Goal: Task Accomplishment & Management: Manage account settings

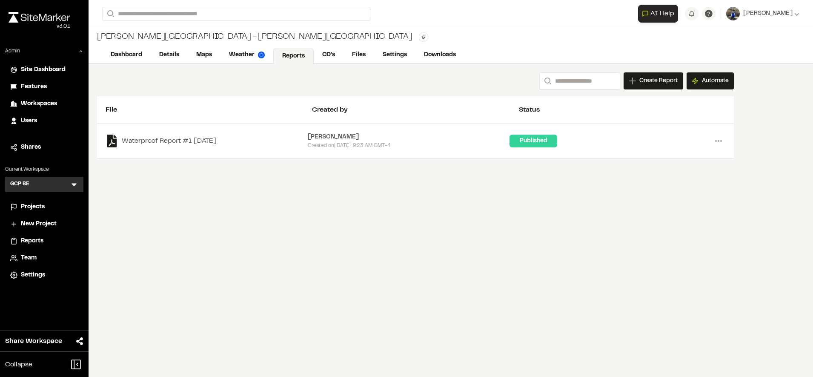
click at [72, 187] on icon at bounding box center [74, 184] width 9 height 9
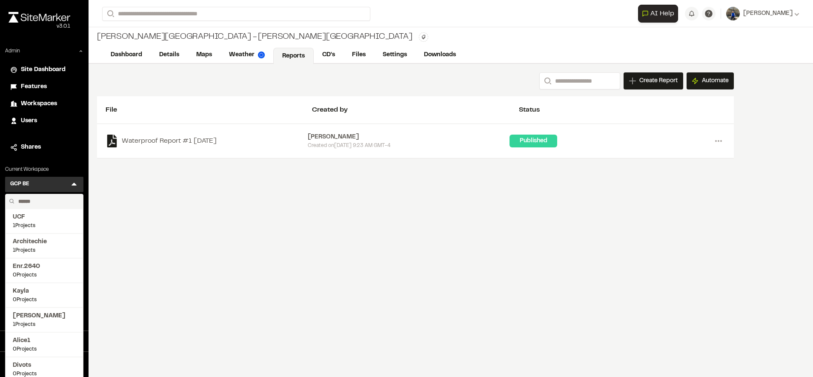
click at [35, 199] on input "text" at bounding box center [47, 201] width 65 height 14
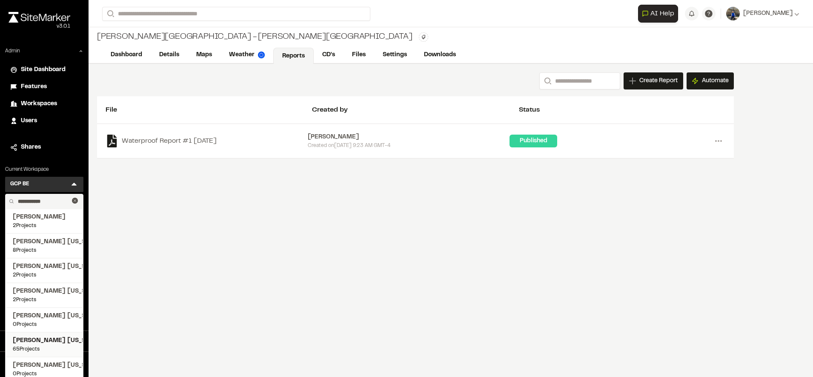
type input "**********"
click at [37, 341] on span "[PERSON_NAME] [US_STATE]" at bounding box center [44, 340] width 63 height 9
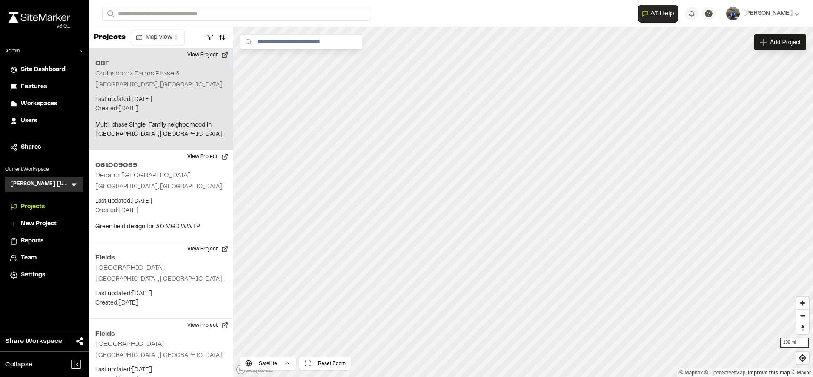
click at [203, 60] on button "View Project" at bounding box center [207, 55] width 51 height 14
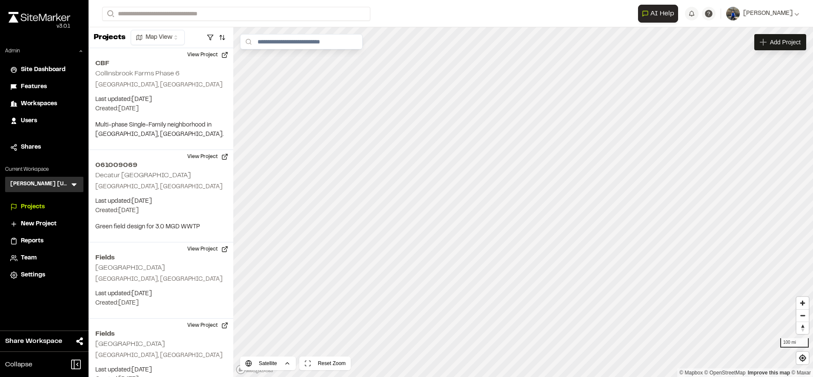
click at [44, 239] on div "Reports" at bounding box center [49, 240] width 57 height 9
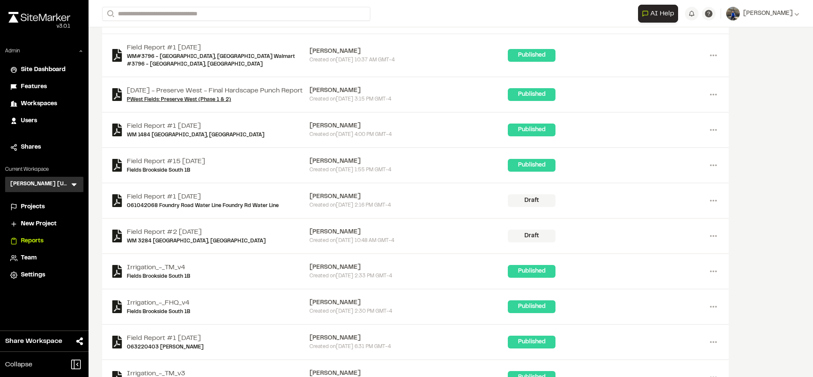
scroll to position [139, 0]
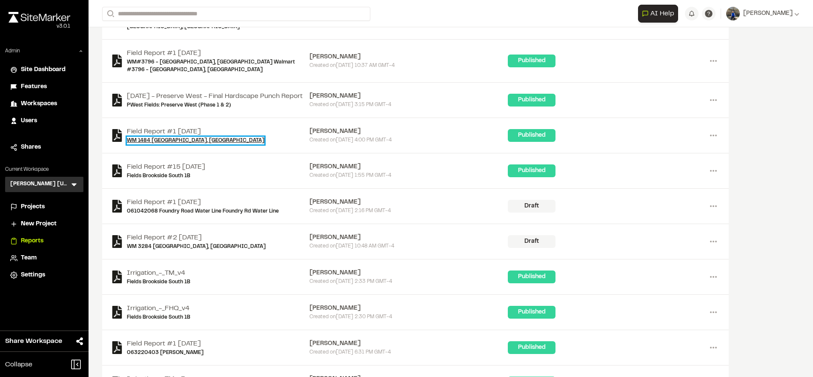
click at [171, 137] on link "WM 1484 Melissa, TX" at bounding box center [195, 141] width 137 height 8
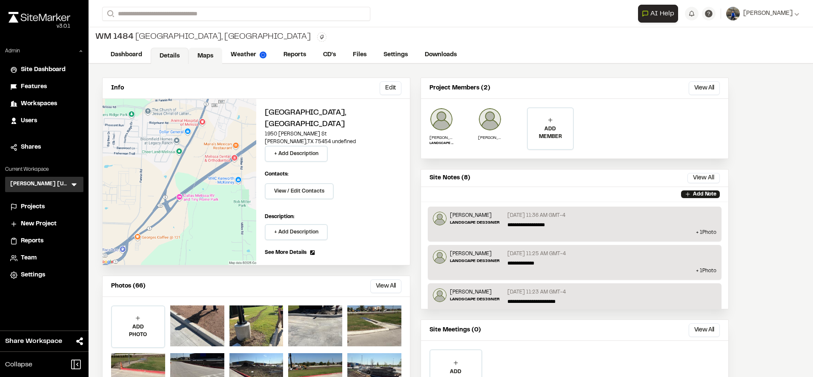
click at [205, 54] on link "Maps" at bounding box center [205, 56] width 34 height 16
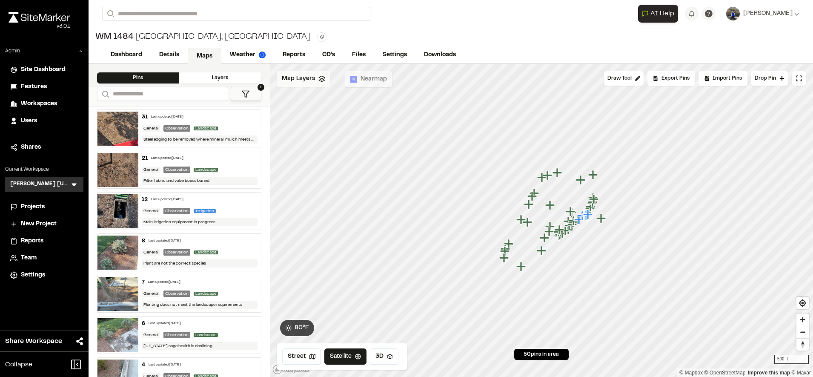
click at [314, 82] on div "Map Layers" at bounding box center [304, 79] width 54 height 16
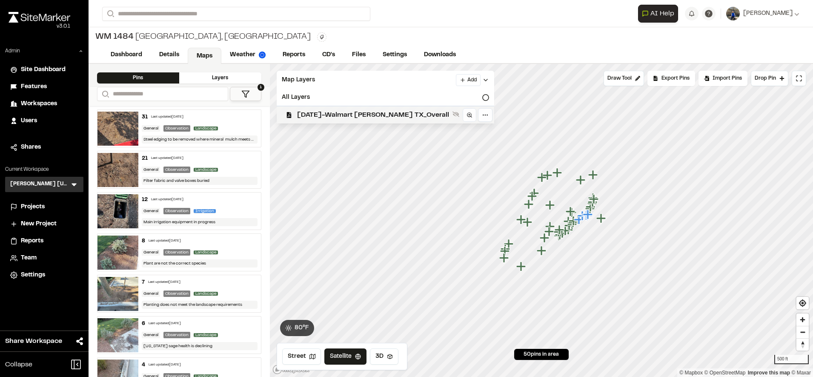
click at [333, 112] on span "2025-06-06-Walmart Melissa TX_Overall" at bounding box center [373, 115] width 152 height 10
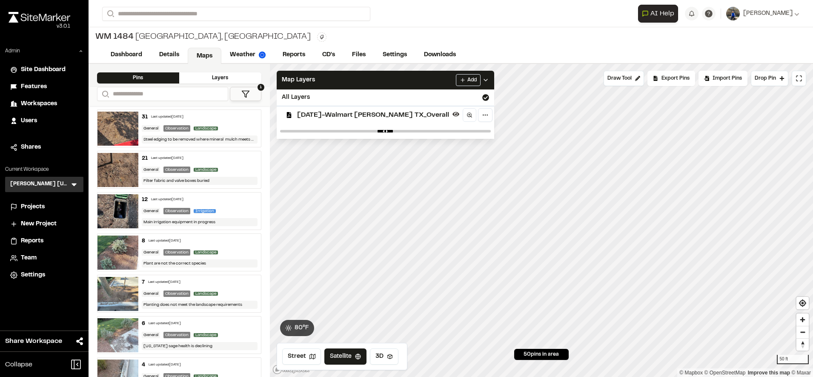
click at [657, 57] on div "**********" at bounding box center [451, 188] width 724 height 377
click at [654, 0] on html "Close sidebar v 3.0.1 Admin Site Dashboard Features Workspaces Users Shares Cur…" at bounding box center [406, 188] width 813 height 377
click at [657, 0] on html "Close sidebar v 3.0.1 Admin Site Dashboard Features Workspaces Users Shares Cur…" at bounding box center [406, 188] width 813 height 377
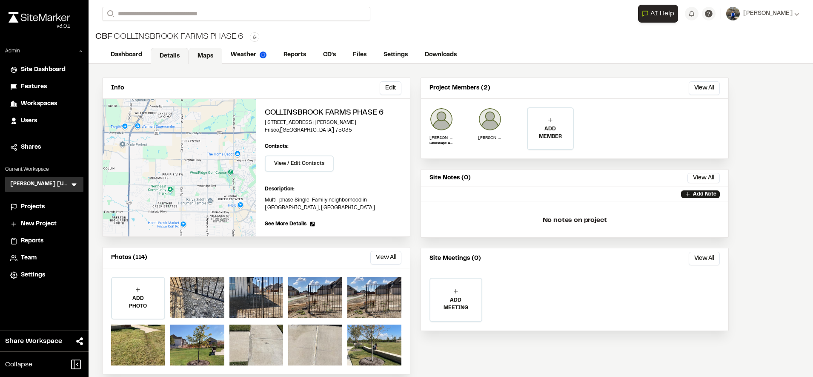
click at [200, 60] on link "Maps" at bounding box center [205, 56] width 34 height 16
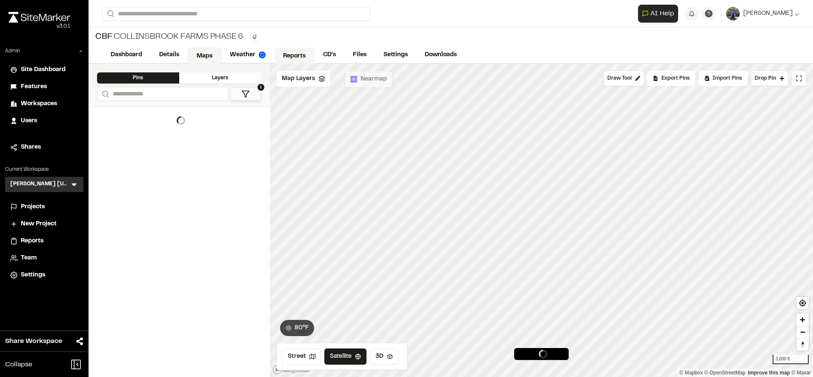
click at [311, 77] on span "Map Layers" at bounding box center [298, 78] width 33 height 9
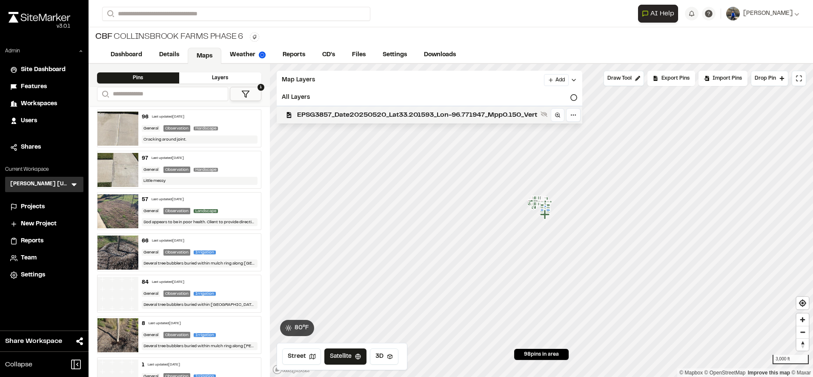
click at [324, 117] on span "EPSG3857_Date20250520_Lat33.201593_Lon-96.771947_Mpp0.150_Vert" at bounding box center [417, 115] width 240 height 10
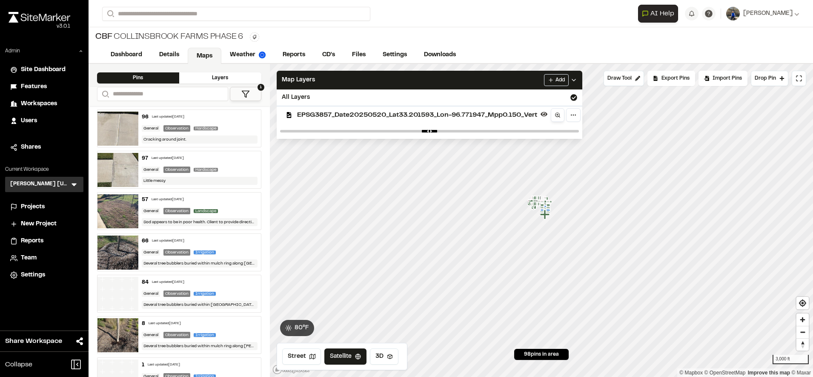
click at [560, 117] on line at bounding box center [558, 116] width 1 height 1
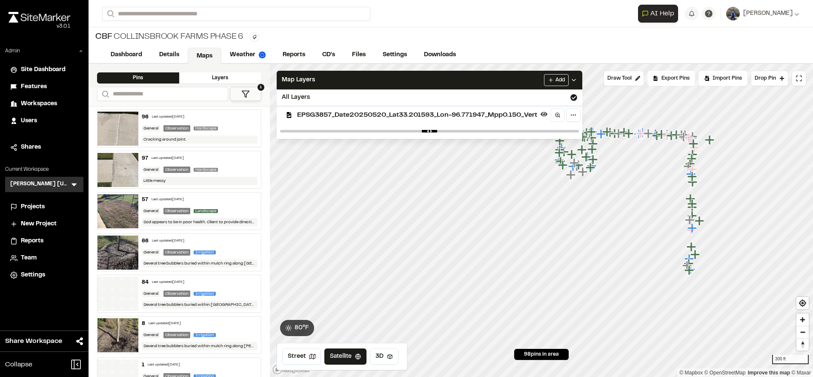
click at [458, 118] on span "EPSG3857_Date20250520_Lat33.201593_Lon-96.771947_Mpp0.150_Vert" at bounding box center [417, 115] width 240 height 10
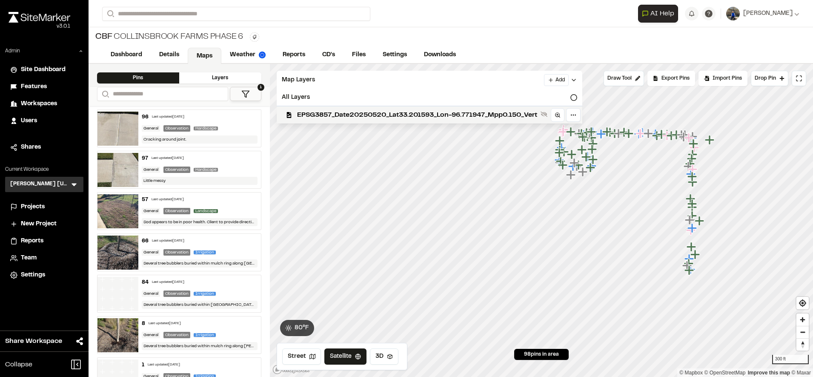
click at [458, 118] on span "EPSG3857_Date20250520_Lat33.201593_Lon-96.771947_Mpp0.150_Vert" at bounding box center [417, 115] width 240 height 10
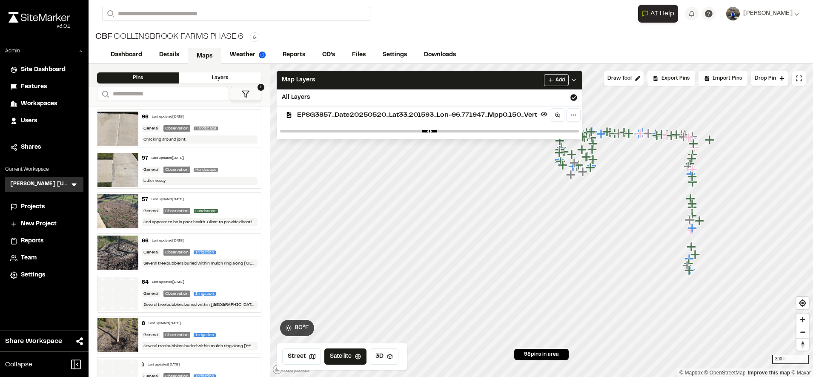
click at [27, 204] on span "Projects" at bounding box center [33, 206] width 24 height 9
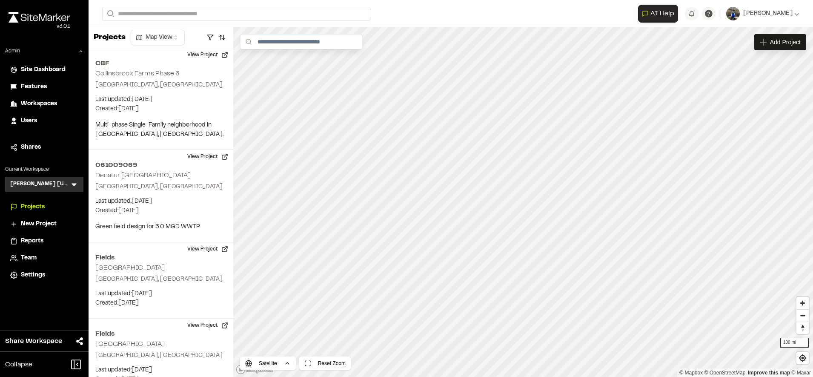
click at [33, 240] on span "Reports" at bounding box center [32, 240] width 23 height 9
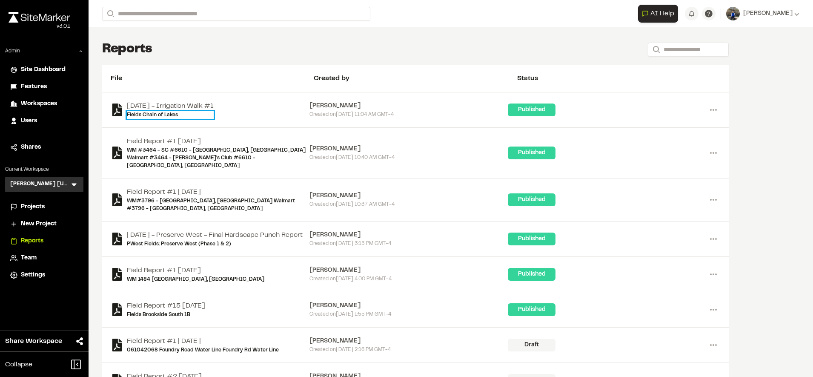
click at [173, 114] on link "Fields Chain of Lakes" at bounding box center [170, 115] width 87 height 8
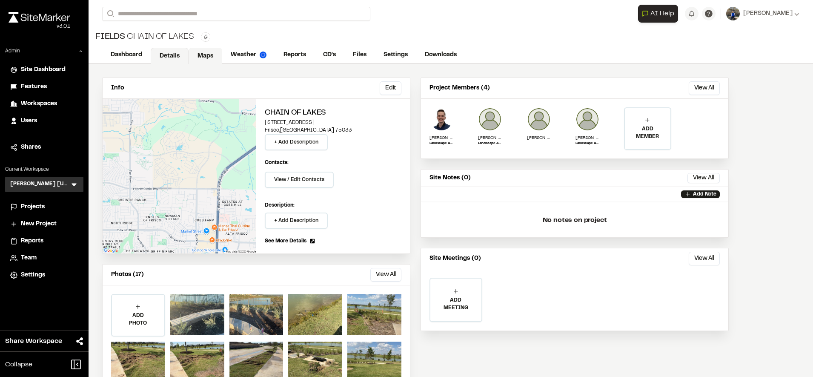
click at [207, 57] on link "Maps" at bounding box center [205, 56] width 34 height 16
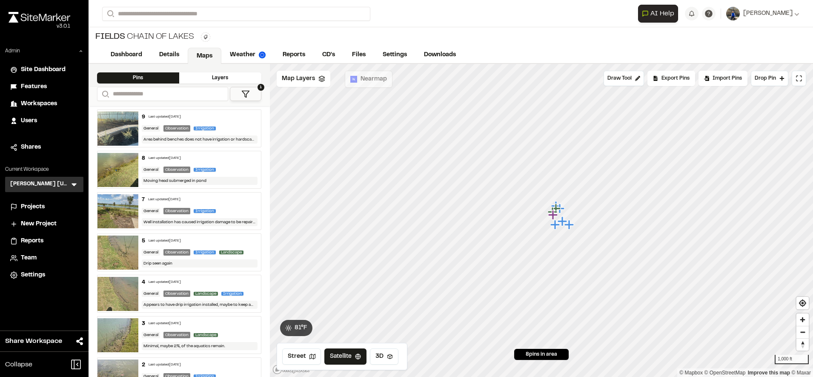
click at [297, 80] on span "Map Layers" at bounding box center [298, 78] width 33 height 9
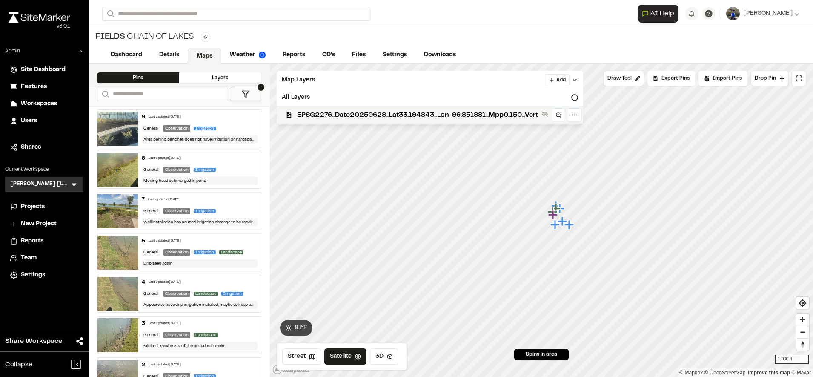
click at [34, 231] on li "New Project" at bounding box center [44, 224] width 78 height 16
click at [47, 237] on div "Reports" at bounding box center [49, 240] width 57 height 9
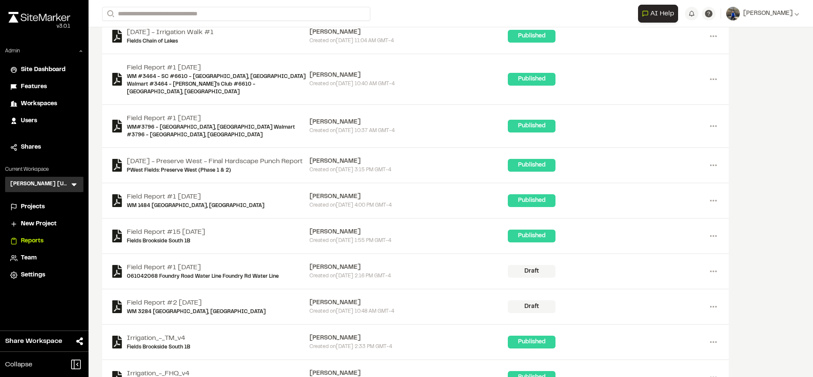
scroll to position [74, 0]
click at [171, 237] on link "Fields Brookside South 1B" at bounding box center [166, 241] width 78 height 8
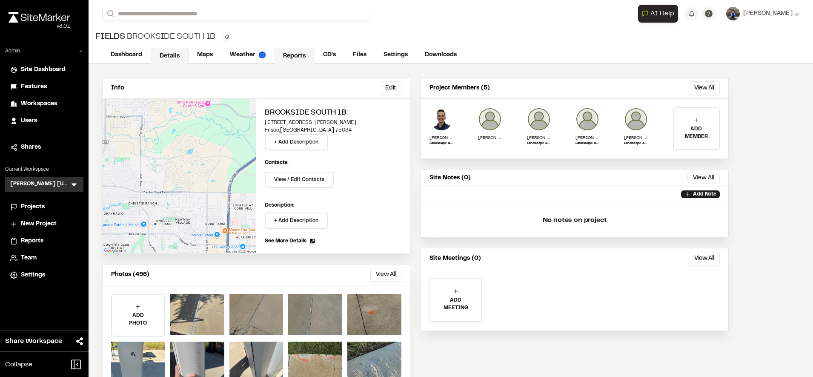
click at [295, 57] on link "Reports" at bounding box center [294, 56] width 40 height 16
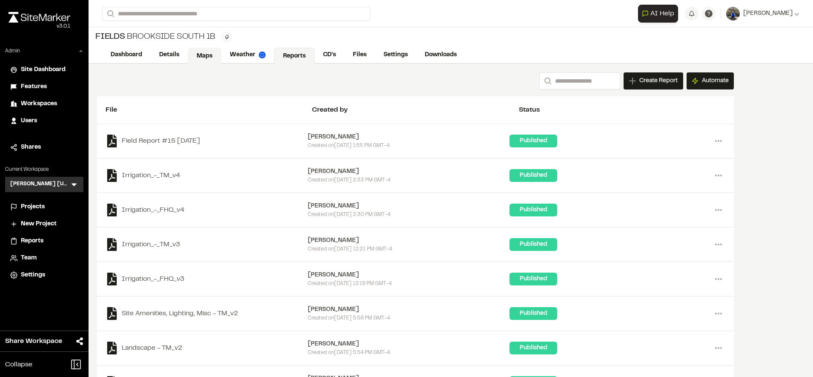
click at [210, 56] on link "Maps" at bounding box center [205, 56] width 34 height 16
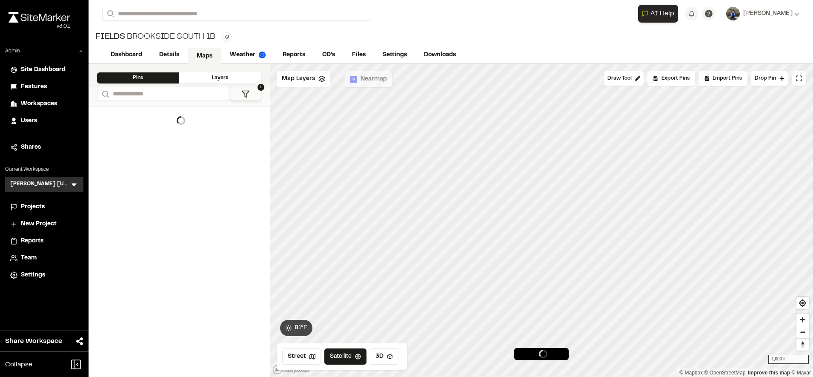
click at [308, 80] on span "Map Layers" at bounding box center [298, 78] width 33 height 9
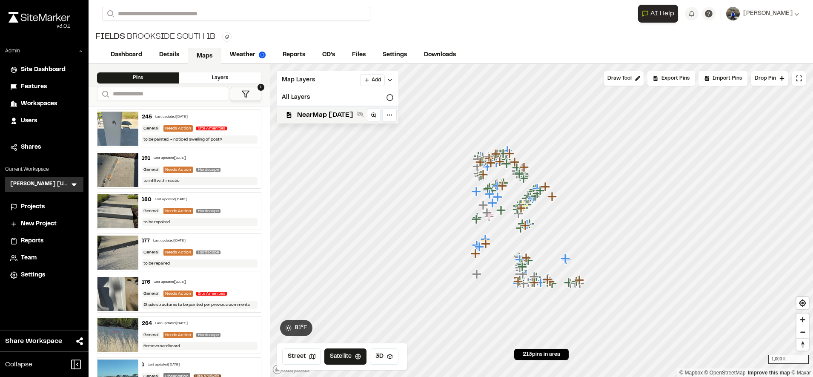
click at [27, 234] on li "Reports" at bounding box center [44, 241] width 78 height 16
click at [28, 236] on li "Reports" at bounding box center [44, 241] width 78 height 16
click at [31, 240] on span "Reports" at bounding box center [32, 240] width 23 height 9
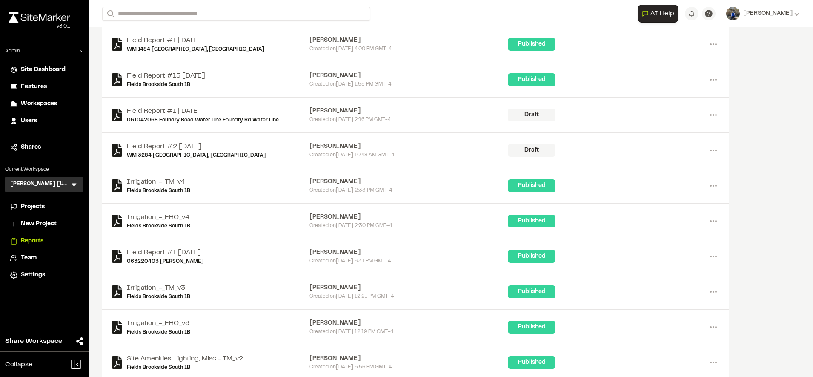
scroll to position [229, 0]
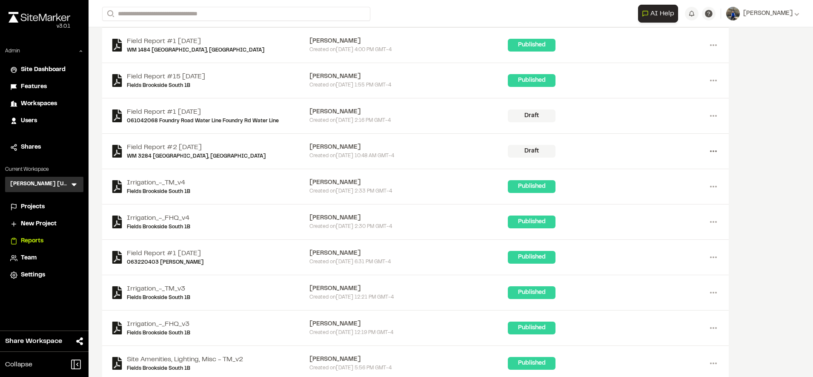
click at [709, 144] on icon at bounding box center [713, 151] width 14 height 14
click at [545, 134] on div "Field Report #2 [DATE] WM 3284 [GEOGRAPHIC_DATA], [GEOGRAPHIC_DATA] [PERSON_NAM…" at bounding box center [415, 151] width 626 height 35
click at [174, 142] on link "Field Report #2 [DATE]" at bounding box center [196, 147] width 139 height 10
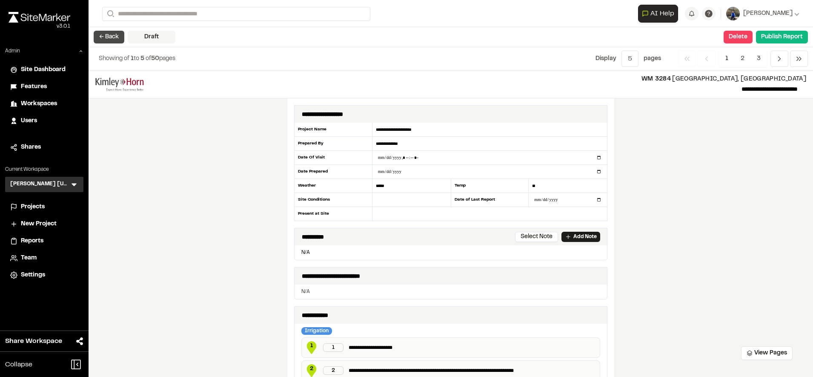
click at [113, 39] on button "← Back" at bounding box center [109, 37] width 31 height 13
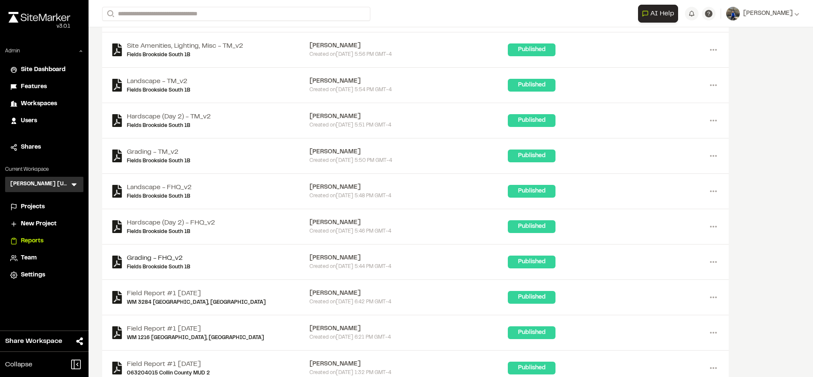
scroll to position [543, 0]
click at [165, 298] on link "WM [STREET_ADDRESS]" at bounding box center [196, 302] width 139 height 8
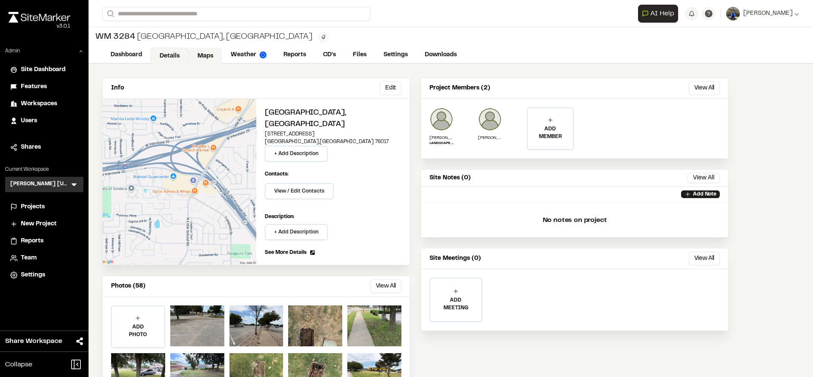
click at [215, 54] on link "Maps" at bounding box center [205, 56] width 34 height 16
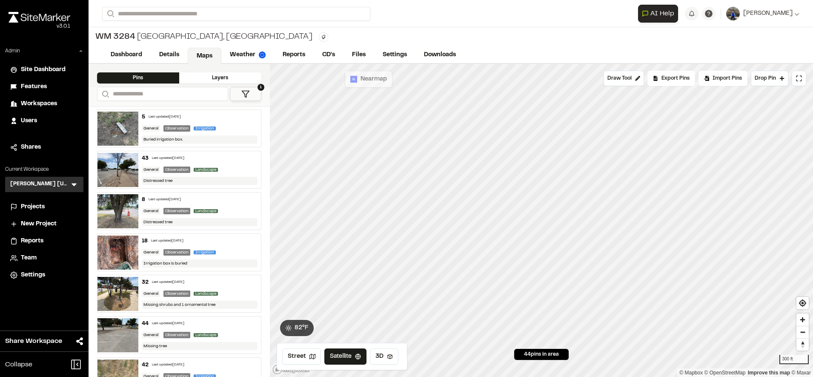
click at [323, 82] on div "Click to Drop Pin 44 pins in area Draw Tool Export Pins Available Datums Datums…" at bounding box center [541, 220] width 543 height 313
click at [308, 80] on span "Map Layers" at bounding box center [298, 78] width 33 height 9
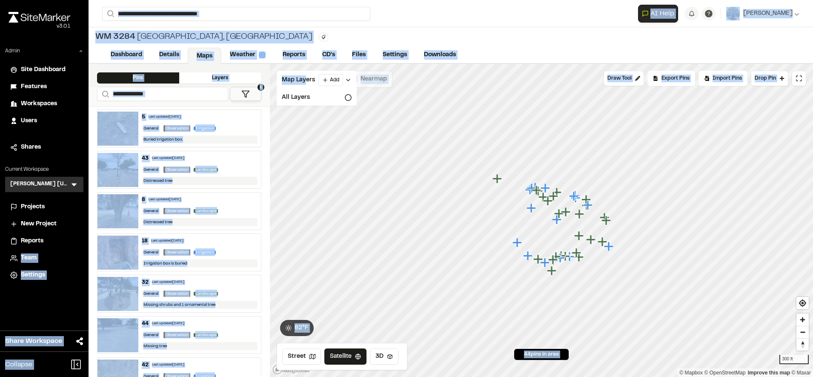
drag, startPoint x: 306, startPoint y: 77, endPoint x: 71, endPoint y: 251, distance: 292.0
click at [71, 251] on div "Close sidebar v 3.0.1 Admin Site Dashboard Features Workspaces Users Shares Cur…" at bounding box center [406, 188] width 813 height 377
click at [317, 22] on div "**********" at bounding box center [450, 13] width 697 height 27
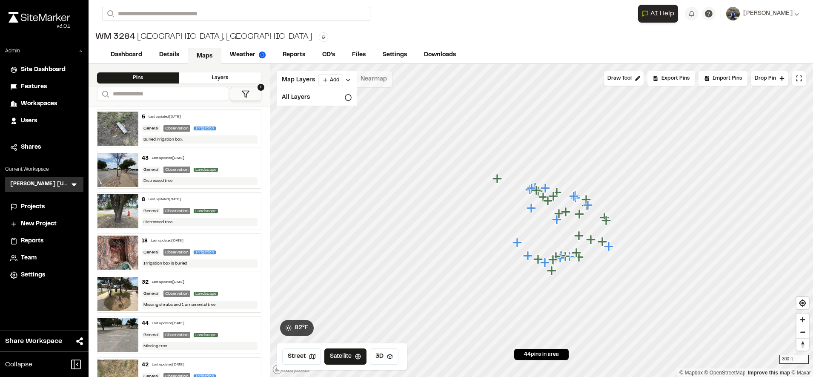
click at [153, 173] on div "43 Last updated [DATE] General Observation Landscape Distressed tree" at bounding box center [199, 169] width 123 height 37
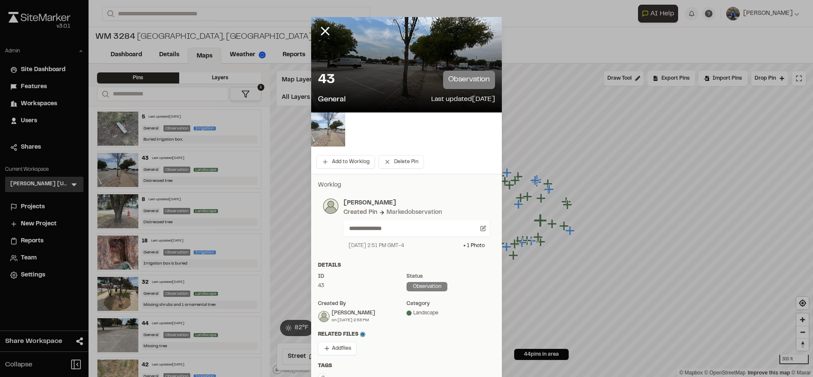
click at [334, 137] on img at bounding box center [328, 129] width 34 height 34
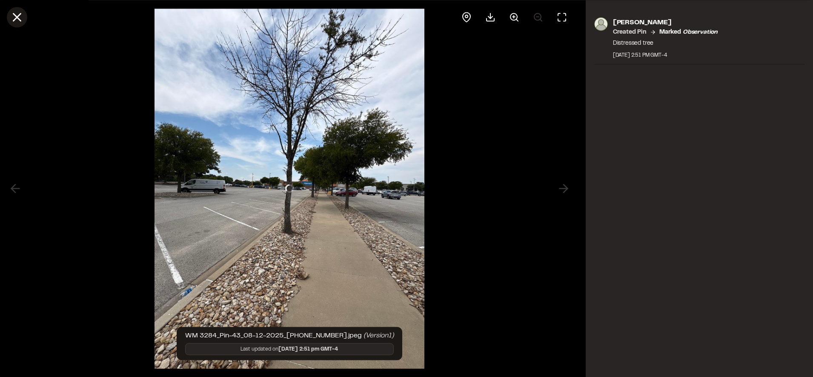
click at [19, 13] on icon at bounding box center [17, 17] width 14 height 14
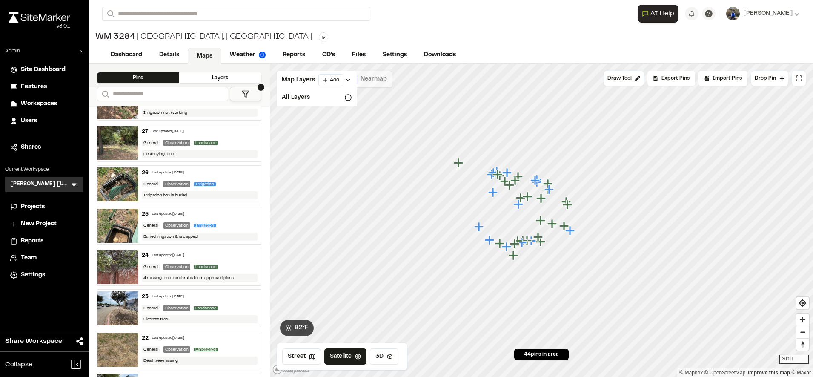
scroll to position [812, 0]
click at [229, 184] on div "General Observation Irrigation" at bounding box center [200, 183] width 116 height 8
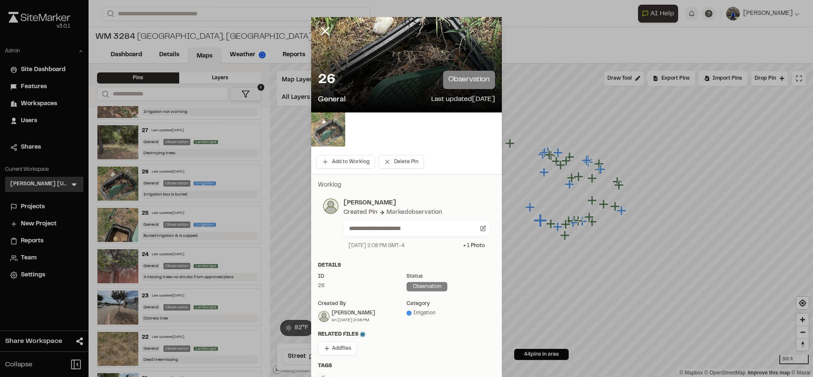
click at [331, 130] on img at bounding box center [328, 129] width 34 height 34
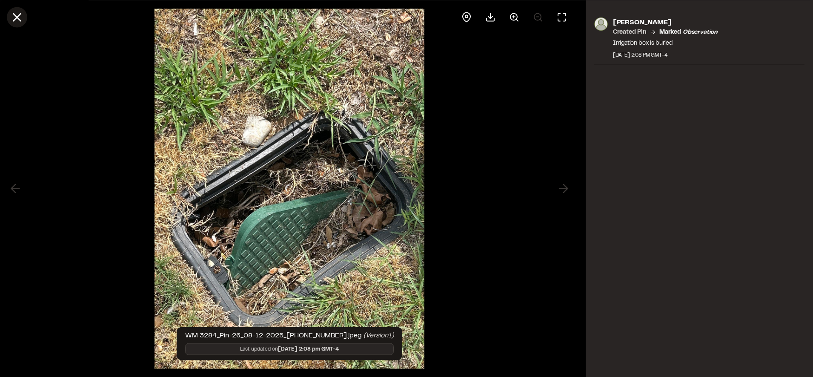
click at [19, 17] on icon at bounding box center [17, 17] width 14 height 14
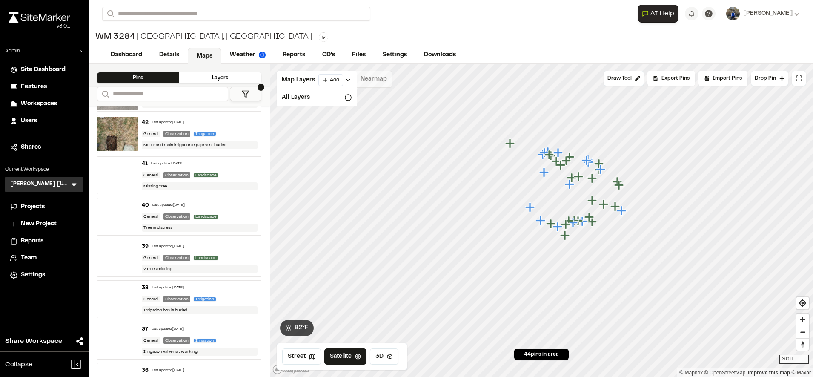
scroll to position [0, 0]
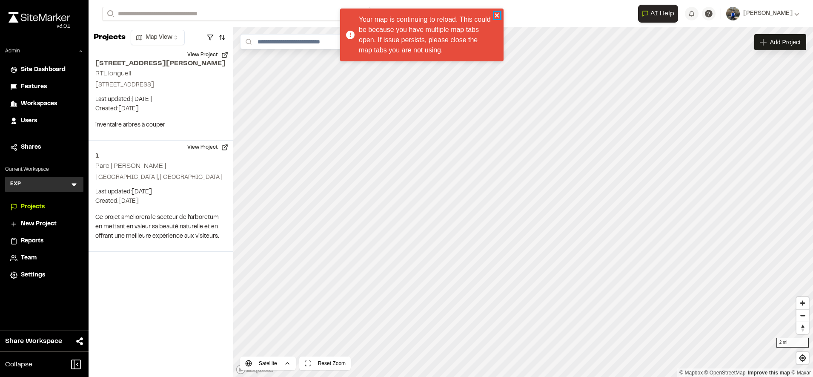
click at [497, 14] on icon "close" at bounding box center [497, 15] width 6 height 7
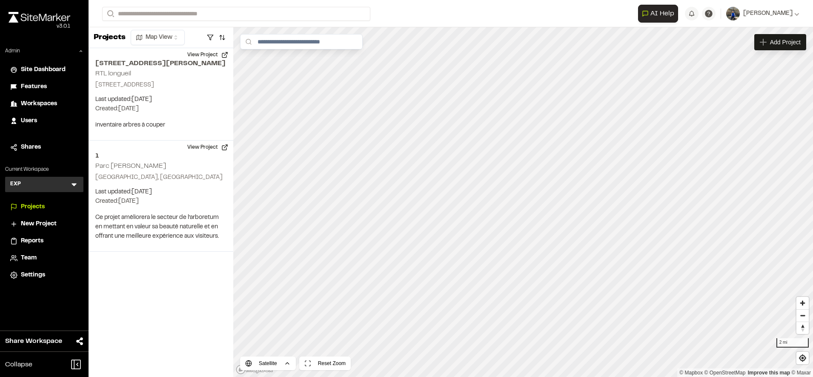
click at [73, 181] on icon at bounding box center [74, 184] width 9 height 9
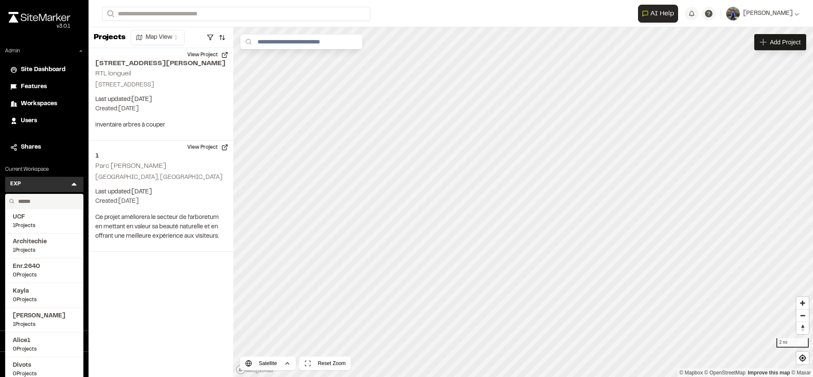
click at [51, 198] on input "text" at bounding box center [47, 201] width 65 height 14
type input "****"
click at [31, 294] on span "Troy's Test" at bounding box center [44, 290] width 63 height 9
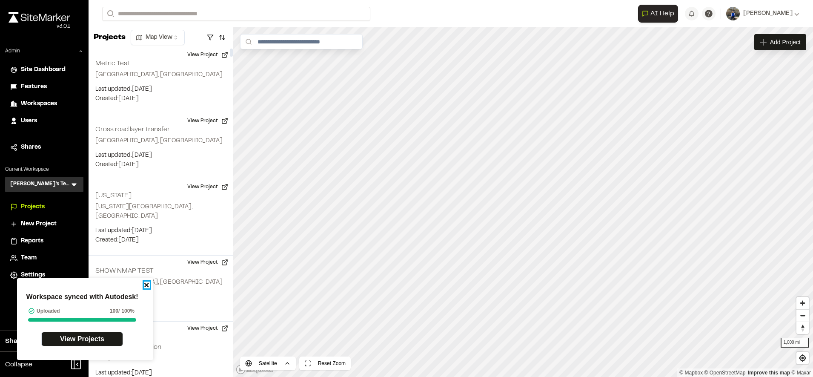
click at [147, 283] on icon "close" at bounding box center [147, 284] width 6 height 7
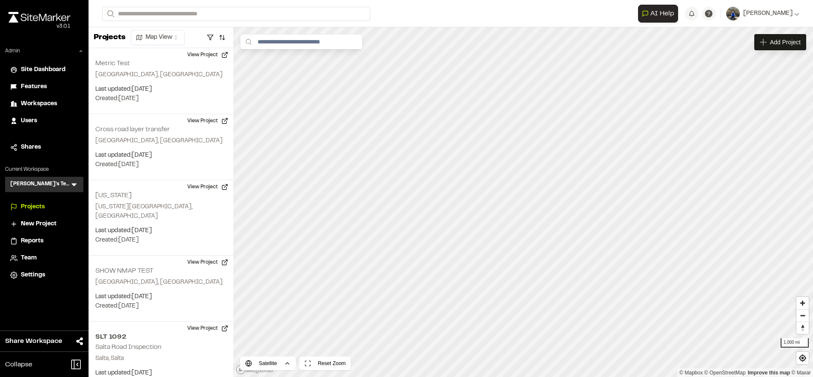
click at [75, 184] on icon at bounding box center [73, 184] width 5 height 3
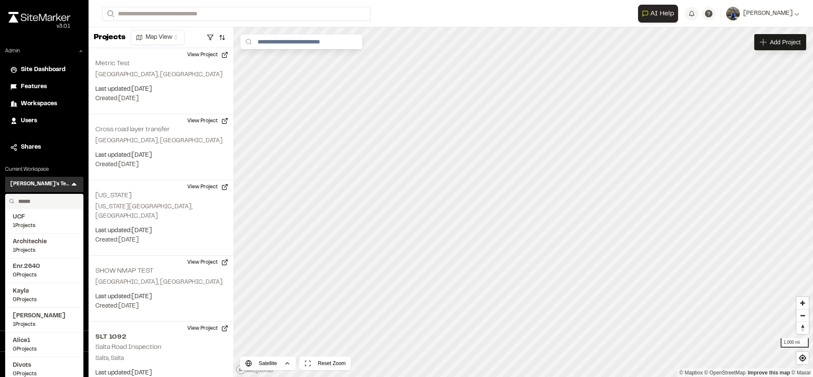
click at [38, 203] on input "text" at bounding box center [47, 201] width 65 height 14
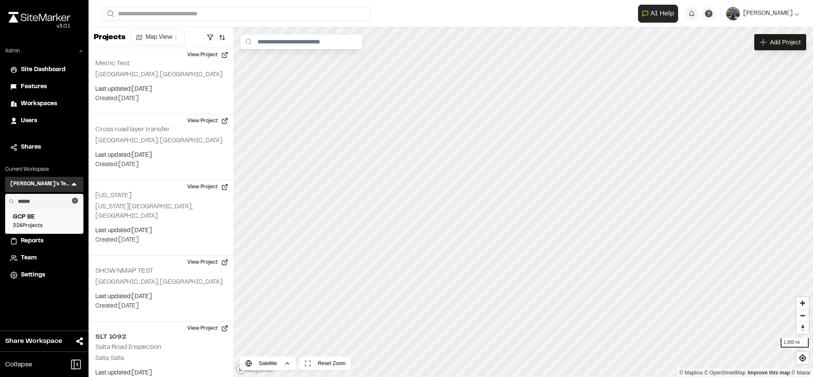
type input "******"
click at [40, 214] on span "GCP BE" at bounding box center [44, 216] width 63 height 9
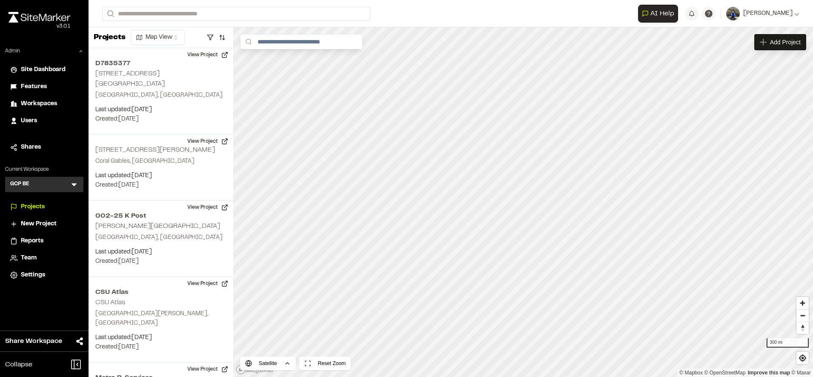
click at [37, 238] on span "Reports" at bounding box center [32, 240] width 23 height 9
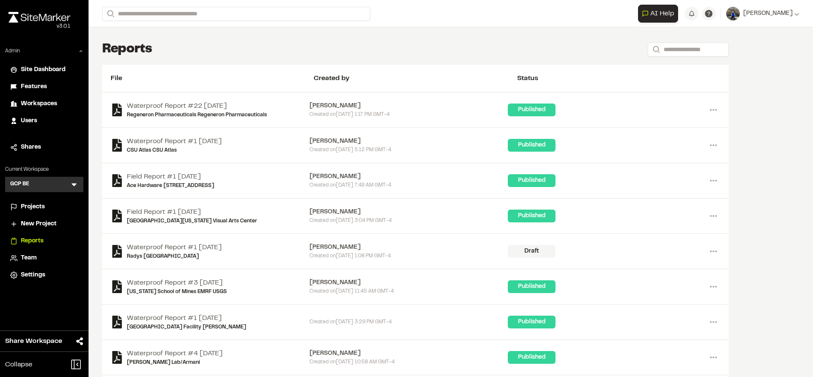
click at [41, 207] on span "Projects" at bounding box center [33, 206] width 24 height 9
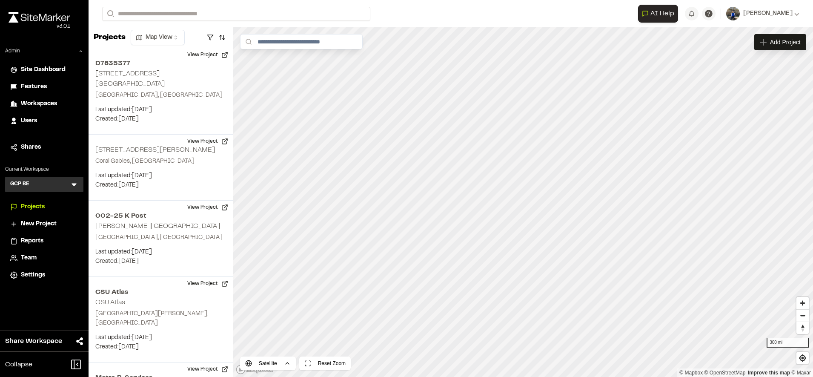
click at [36, 238] on span "Reports" at bounding box center [32, 240] width 23 height 9
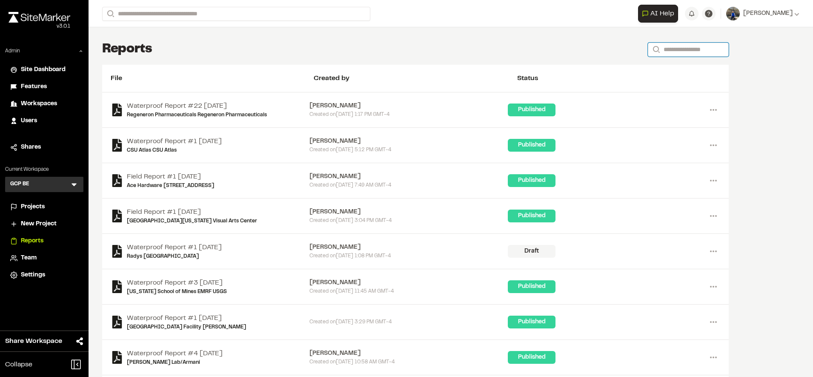
click at [660, 48] on input "Search" at bounding box center [688, 50] width 81 height 14
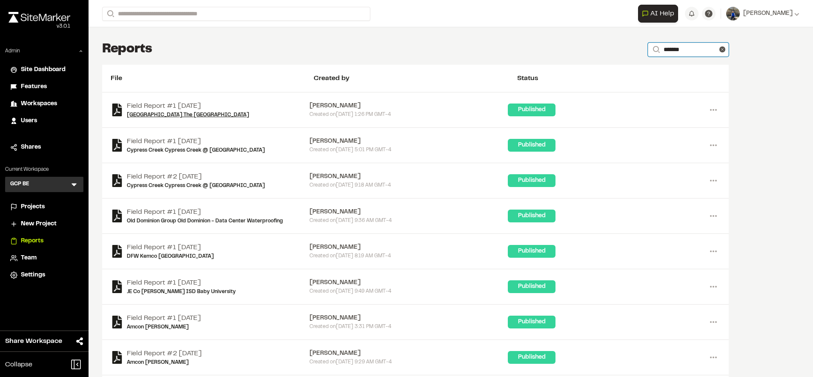
type input "*******"
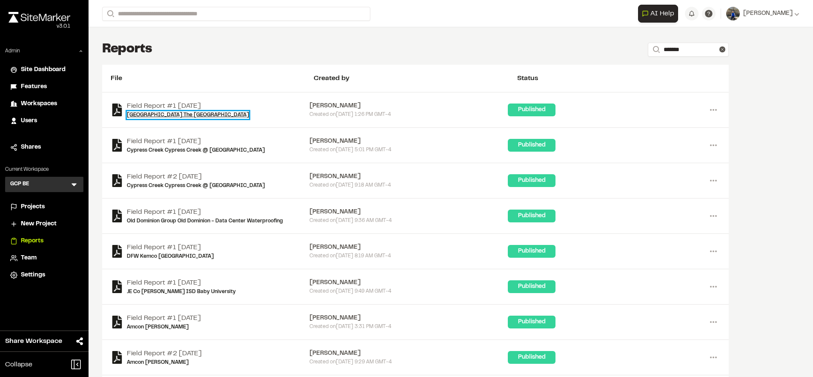
click at [184, 116] on link "Forest Theatre The Forest Theatre" at bounding box center [188, 115] width 122 height 8
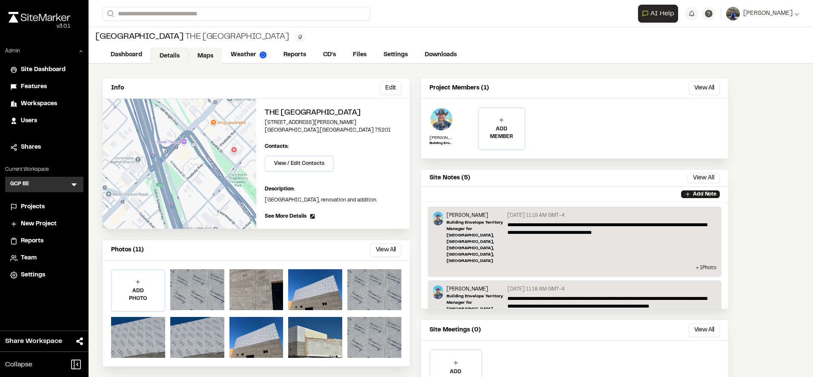
click at [201, 56] on link "Maps" at bounding box center [205, 56] width 34 height 16
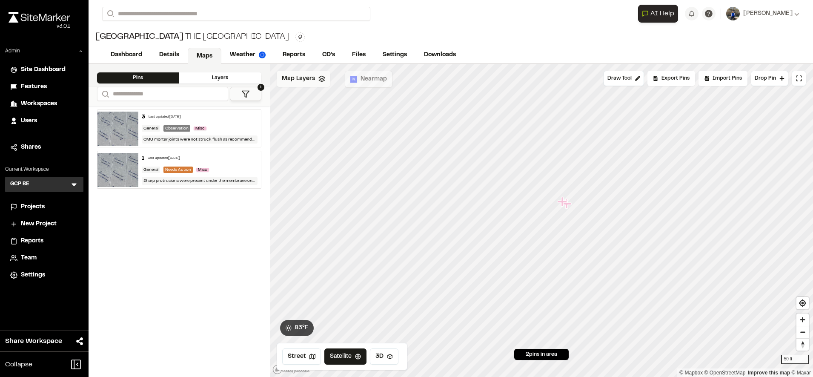
click at [303, 84] on div "Map Layers" at bounding box center [304, 79] width 54 height 16
click at [37, 239] on span "Reports" at bounding box center [32, 240] width 23 height 9
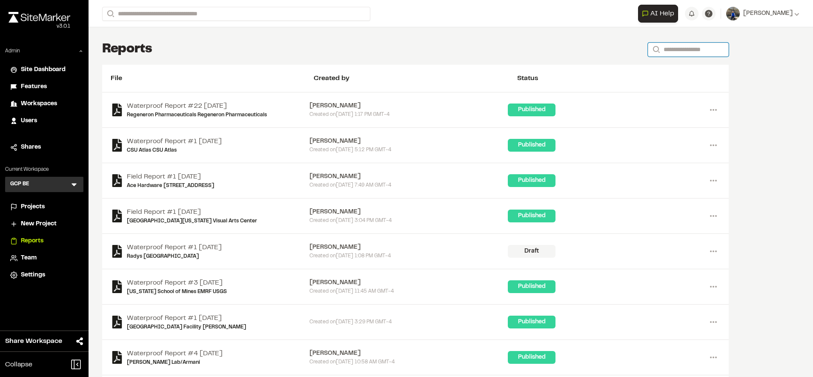
click at [695, 45] on input "Search" at bounding box center [688, 50] width 81 height 14
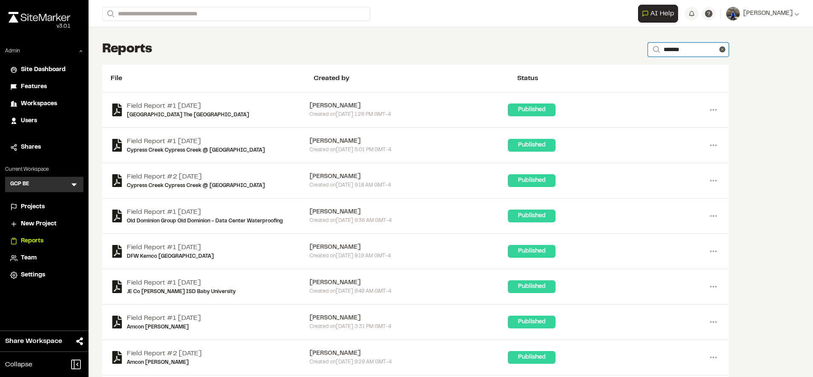
type input "*******"
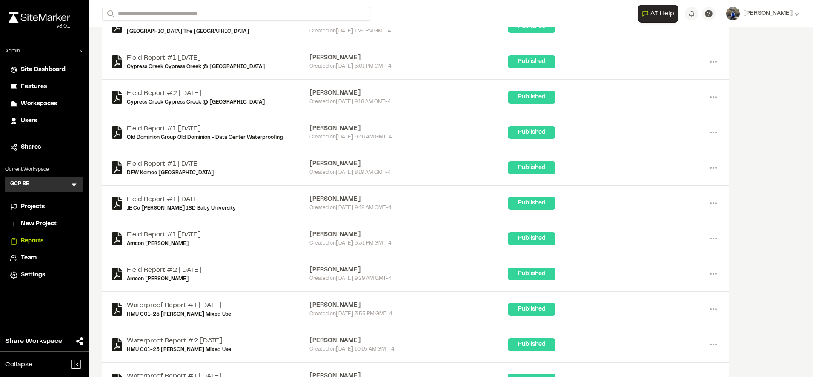
scroll to position [127, 0]
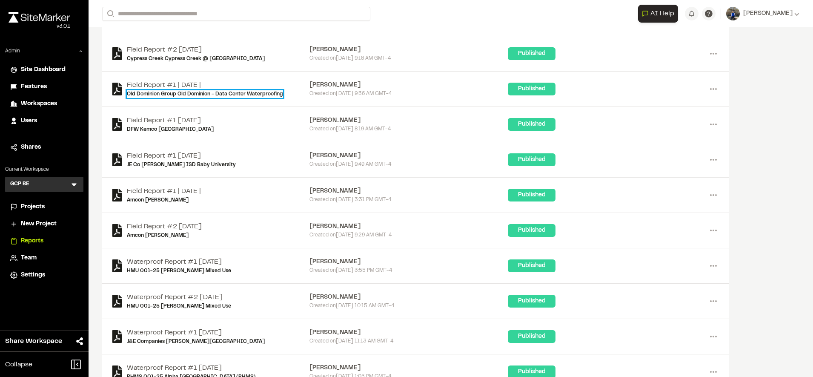
click at [206, 93] on link "Old Dominion Group Old Dominion - Data Center Waterproofing" at bounding box center [205, 94] width 156 height 8
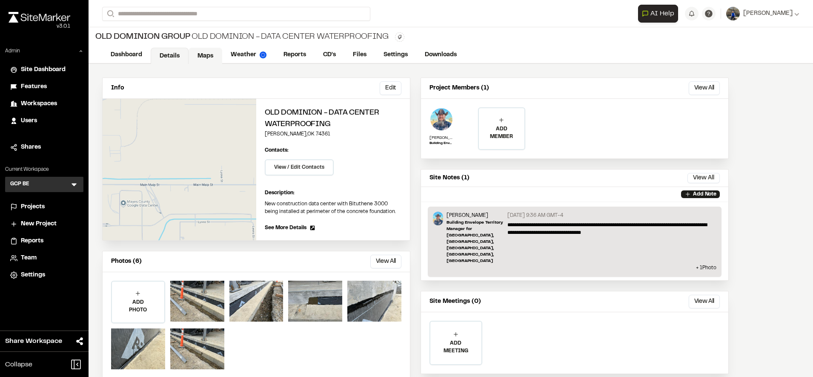
click at [209, 55] on link "Maps" at bounding box center [205, 56] width 34 height 16
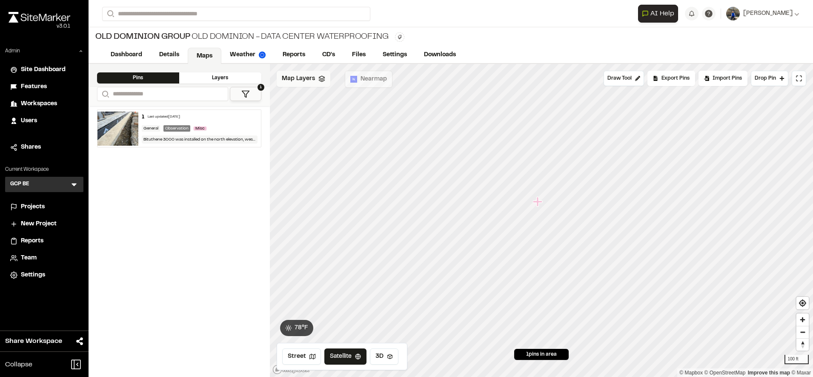
click at [309, 80] on span "Map Layers" at bounding box center [298, 78] width 33 height 9
click at [301, 78] on span "Map Layers" at bounding box center [298, 79] width 33 height 9
click at [245, 54] on link "Weather" at bounding box center [248, 56] width 54 height 16
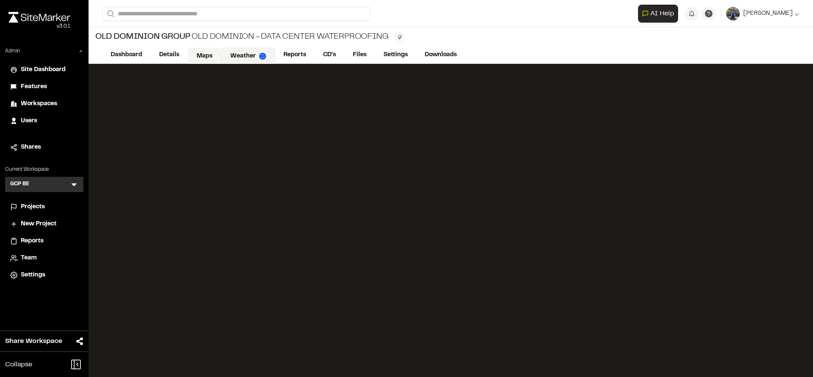
click at [200, 55] on link "Maps" at bounding box center [205, 56] width 34 height 16
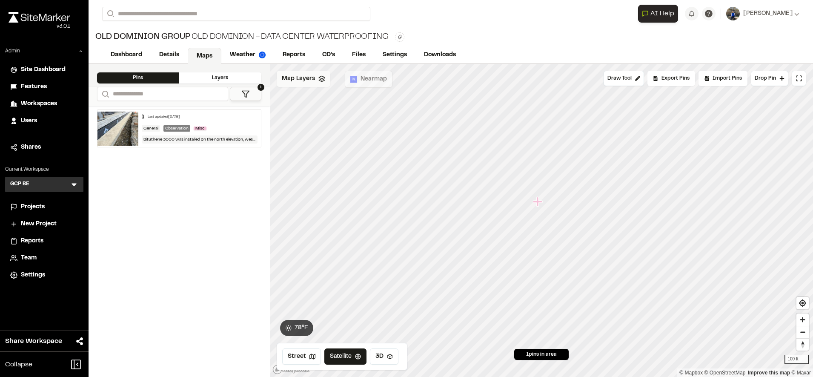
click at [311, 74] on span "Map Layers" at bounding box center [298, 78] width 33 height 9
click at [308, 83] on span "Map Layers" at bounding box center [298, 79] width 33 height 9
click at [78, 185] on icon at bounding box center [74, 184] width 9 height 9
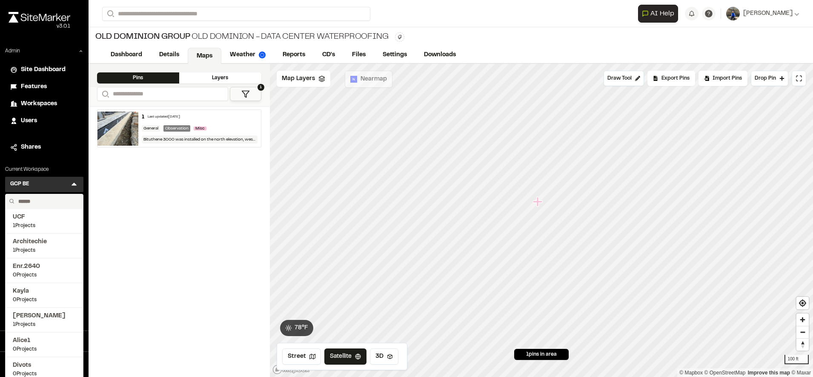
click at [49, 198] on input "text" at bounding box center [47, 201] width 65 height 14
type input "****"
click at [33, 288] on span "Troy's Test" at bounding box center [44, 290] width 63 height 9
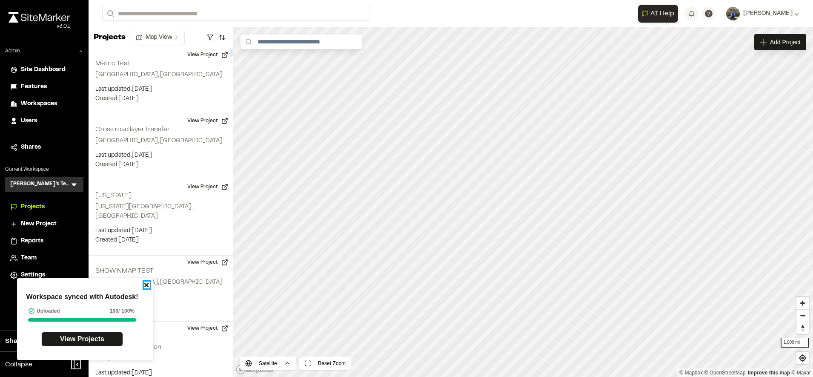
click at [148, 285] on icon "close" at bounding box center [147, 284] width 6 height 7
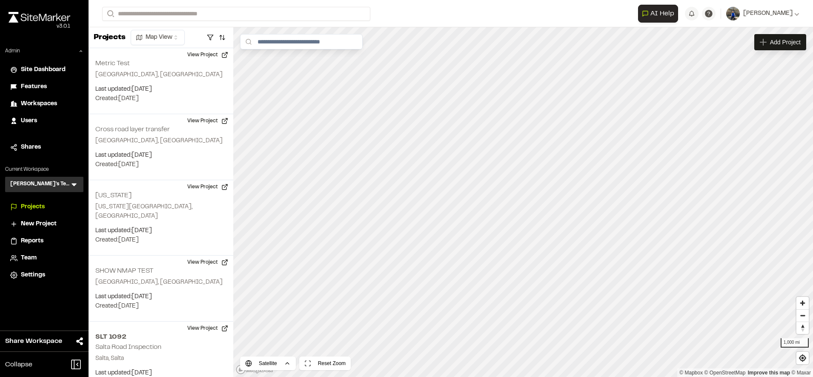
click at [450, 18] on form "Search" at bounding box center [370, 14] width 536 height 14
click at [45, 101] on span "Workspaces" at bounding box center [39, 103] width 36 height 9
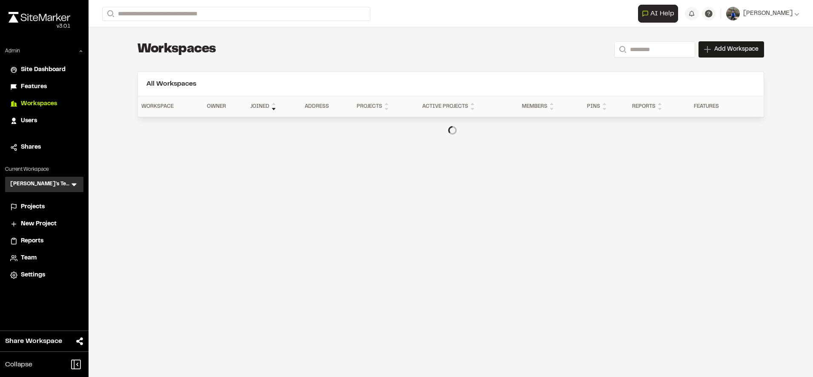
click at [635, 60] on div "**********" at bounding box center [451, 91] width 654 height 129
click at [645, 47] on input "Search" at bounding box center [654, 49] width 81 height 16
click at [656, 50] on input "*****" at bounding box center [654, 49] width 81 height 16
click at [642, 50] on input "*********" at bounding box center [654, 49] width 81 height 16
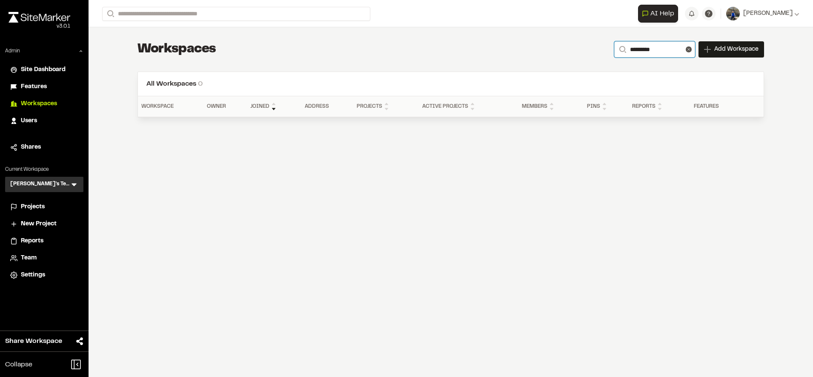
click at [642, 50] on input "*********" at bounding box center [654, 49] width 81 height 16
type input "*"
click at [463, 49] on div "**********" at bounding box center [450, 49] width 626 height 17
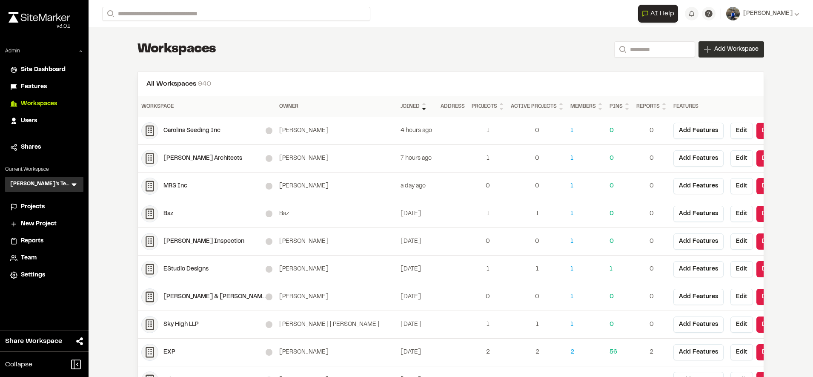
click at [714, 45] on span "Add Workspace" at bounding box center [736, 49] width 44 height 9
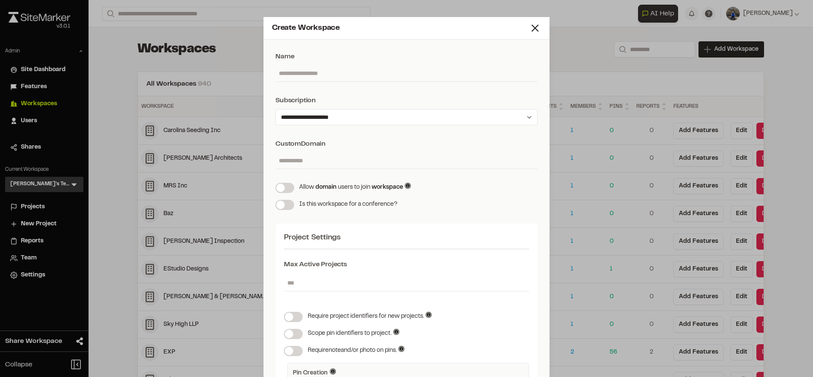
click at [357, 72] on input "text" at bounding box center [406, 73] width 262 height 16
type input "*********"
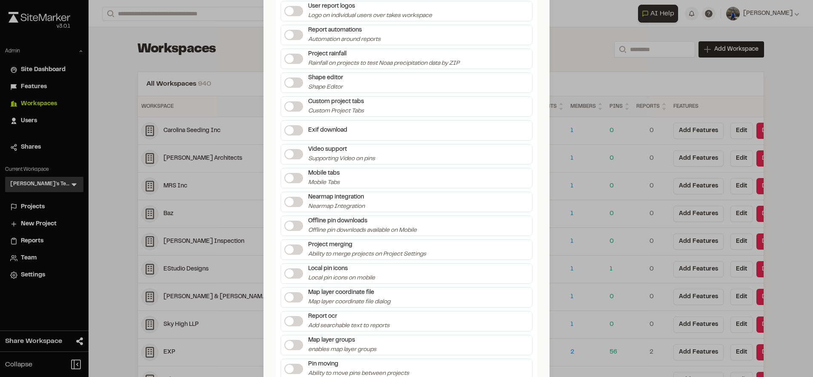
scroll to position [1407, 0]
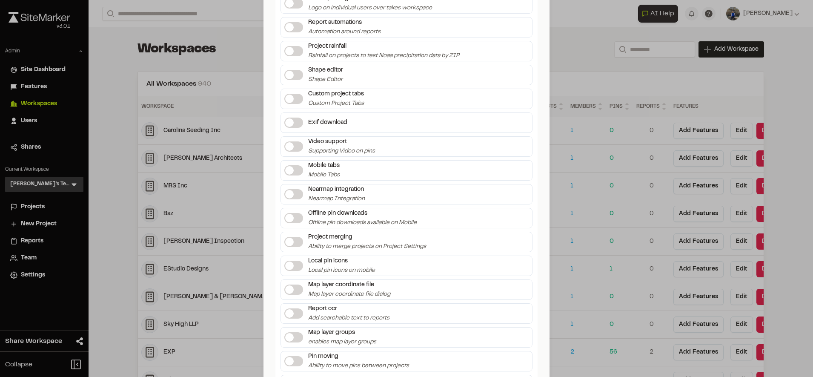
click at [217, 57] on div "**********" at bounding box center [406, 188] width 813 height 377
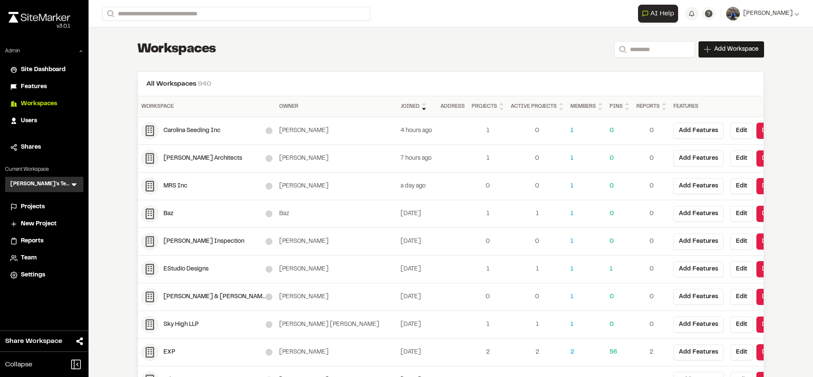
click at [41, 117] on div "Users" at bounding box center [49, 120] width 57 height 9
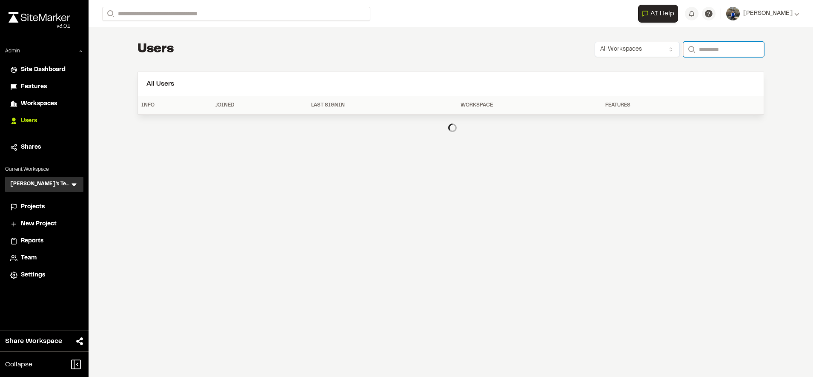
click at [734, 49] on input "Search" at bounding box center [723, 49] width 81 height 15
click at [727, 51] on input "Search" at bounding box center [723, 49] width 81 height 15
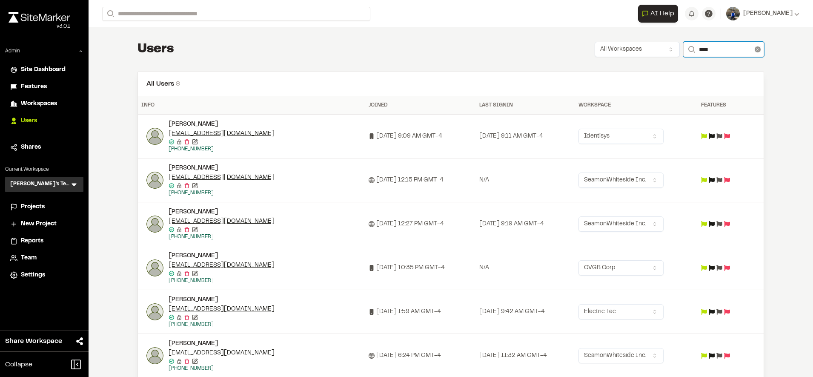
type input "****"
click at [757, 49] on line at bounding box center [758, 50] width 2 height 2
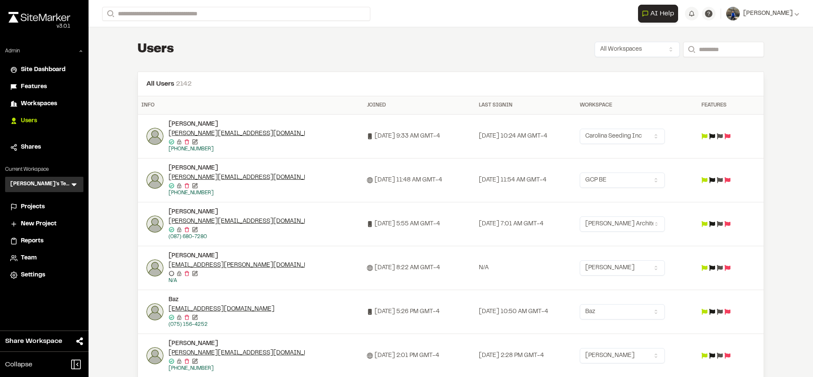
click at [56, 106] on span "Workspaces" at bounding box center [39, 103] width 36 height 9
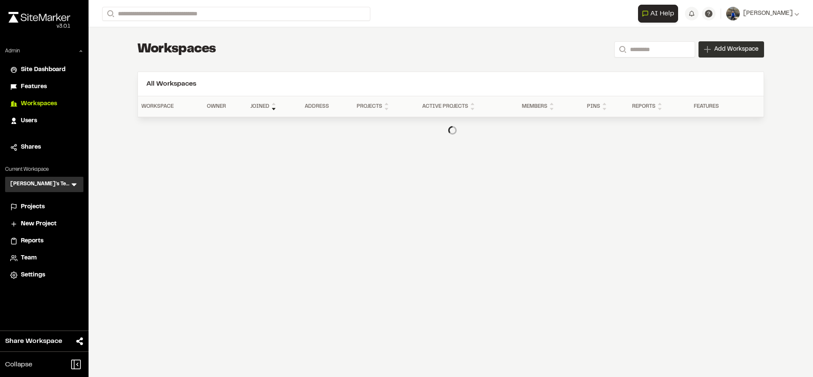
click at [714, 49] on span "Add Workspace" at bounding box center [736, 49] width 44 height 9
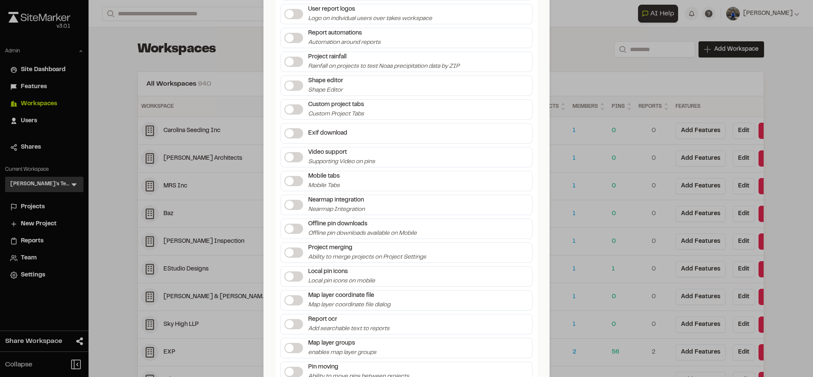
scroll to position [1396, 0]
click at [290, 84] on label at bounding box center [293, 86] width 19 height 10
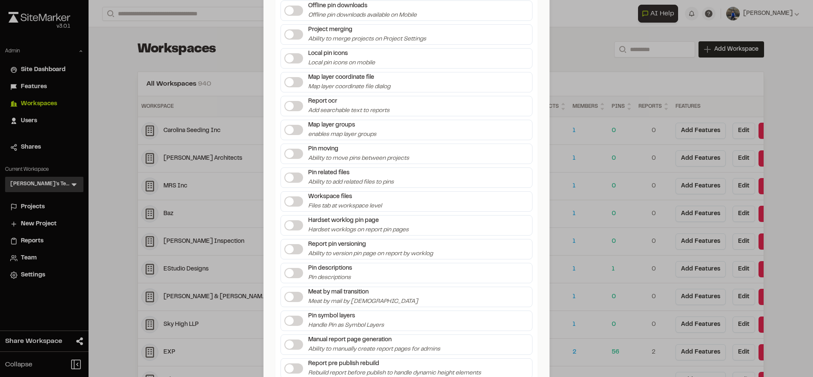
scroll to position [1615, 0]
click at [289, 124] on label at bounding box center [293, 129] width 19 height 10
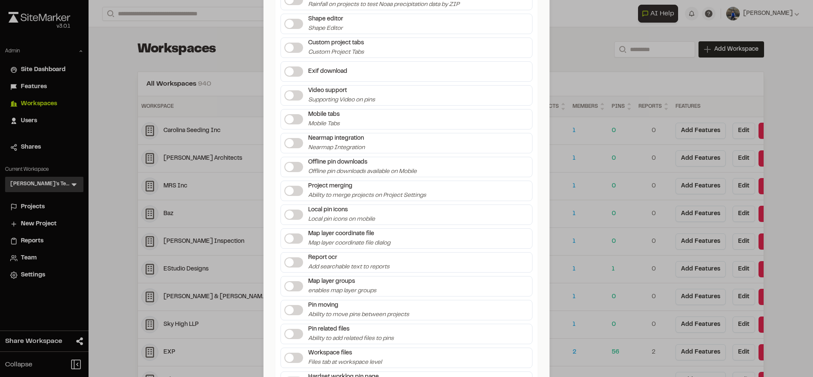
scroll to position [1442, 0]
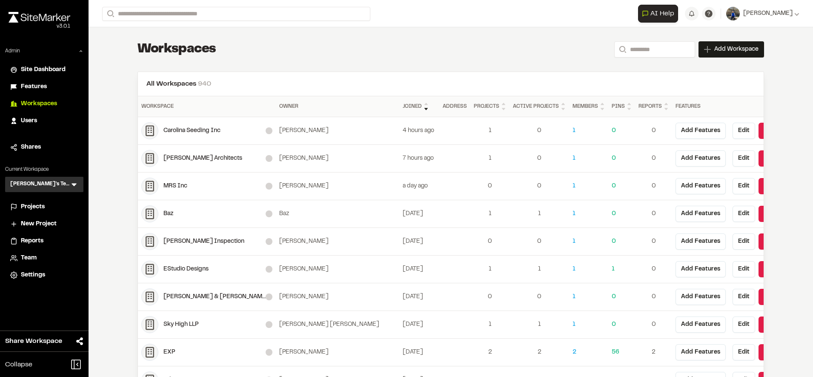
click at [572, 52] on div "**********" at bounding box center [406, 195] width 813 height 377
click at [714, 51] on span "Add Workspace" at bounding box center [736, 49] width 44 height 9
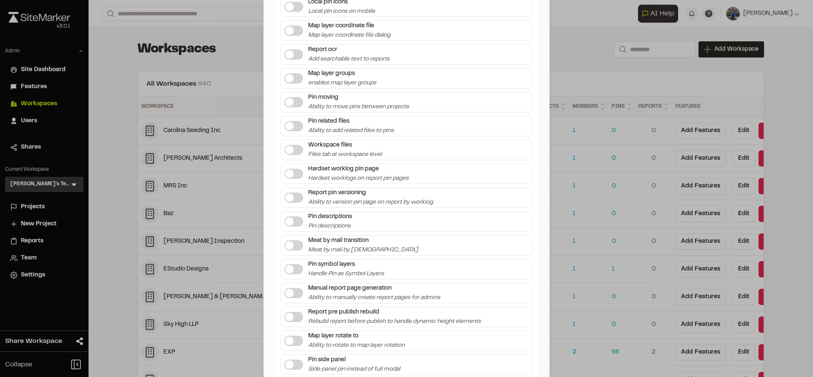
scroll to position [1743, 0]
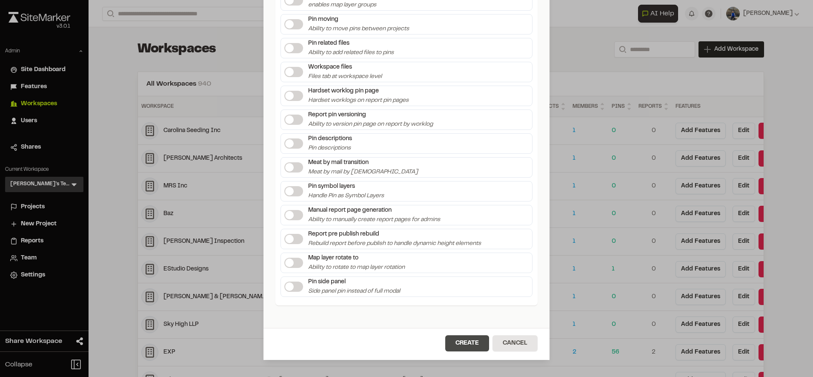
click at [455, 343] on button "Create" at bounding box center [467, 343] width 44 height 16
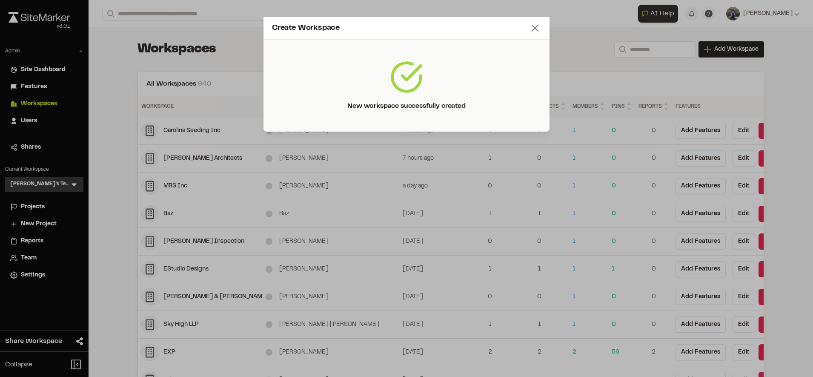
click at [535, 25] on icon at bounding box center [535, 28] width 12 height 12
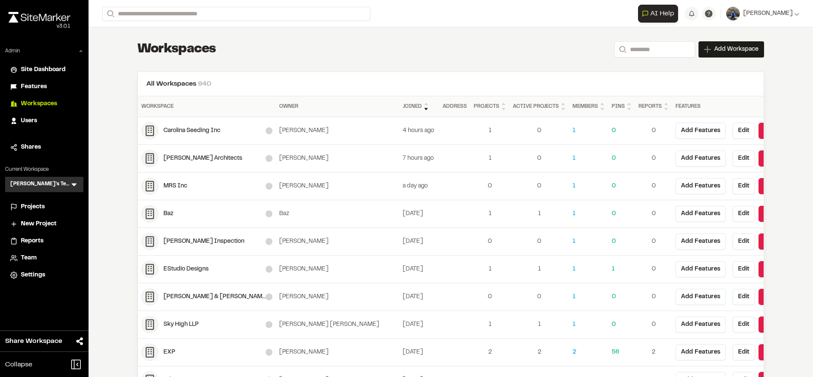
click at [35, 242] on span "Reports" at bounding box center [32, 240] width 23 height 9
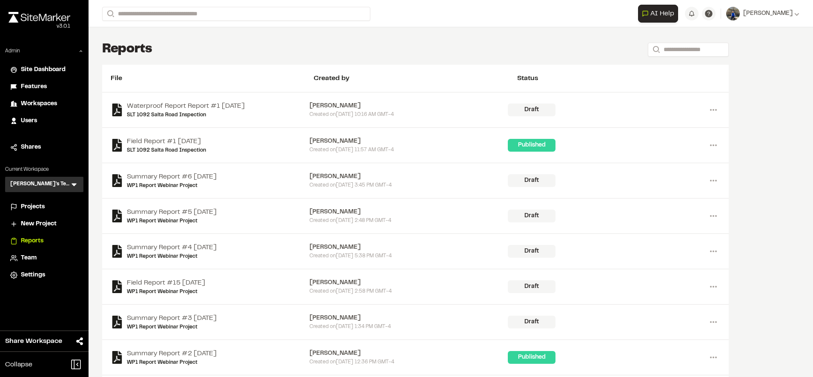
click at [40, 106] on span "Workspaces" at bounding box center [39, 103] width 36 height 9
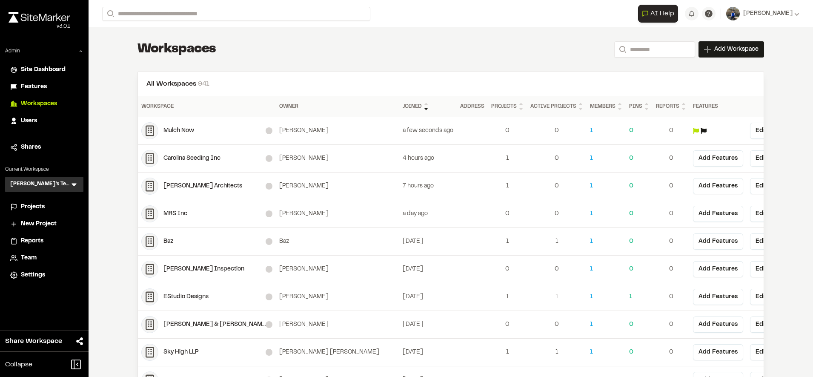
click at [176, 133] on div "Mulch Now" at bounding box center [214, 130] width 102 height 9
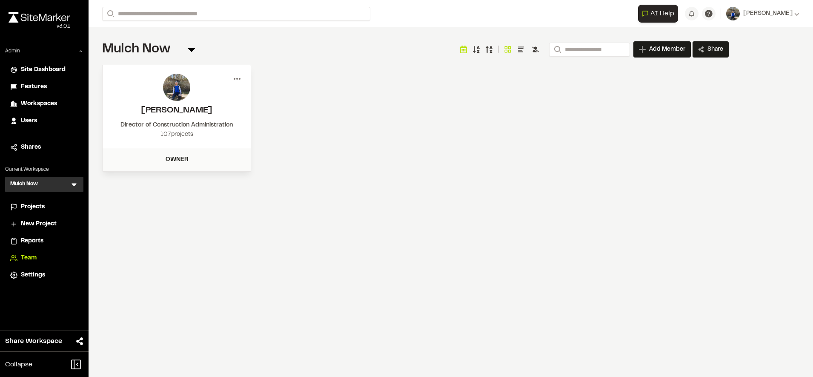
click at [240, 78] on circle at bounding box center [240, 79] width 2 height 2
click at [302, 124] on div "Menu View Edit Permissions Deactivate Troy Brennan Director of Construction Adm…" at bounding box center [415, 118] width 626 height 107
click at [233, 79] on icon at bounding box center [237, 79] width 14 height 14
click at [373, 113] on div "Menu View Edit Permissions Deactivate Troy Brennan Director of Construction Adm…" at bounding box center [415, 118] width 626 height 107
click at [671, 50] on span "Add Member" at bounding box center [667, 49] width 36 height 9
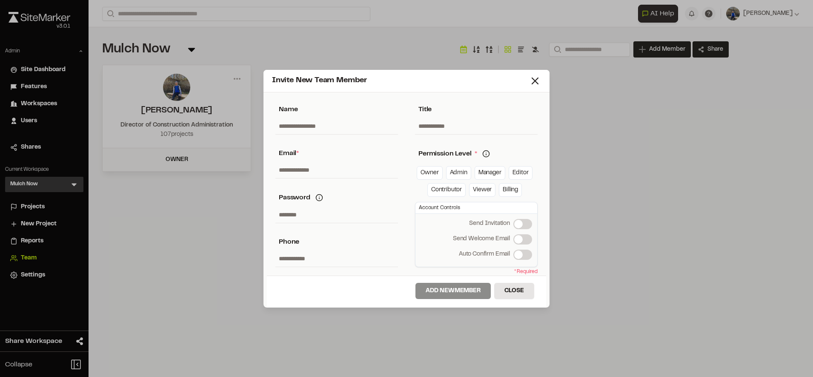
click at [346, 168] on input "text" at bounding box center [336, 170] width 123 height 16
paste input "**********"
type input "**********"
click at [432, 170] on link "Owner" at bounding box center [430, 173] width 26 height 14
click at [519, 237] on label "Send Welcome Email" at bounding box center [522, 239] width 19 height 10
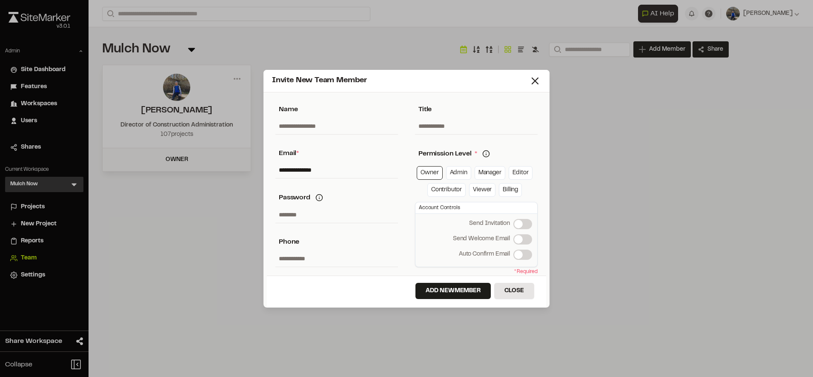
click at [348, 170] on input "**********" at bounding box center [336, 170] width 123 height 16
click at [465, 290] on button "Add New Member" at bounding box center [452, 291] width 75 height 16
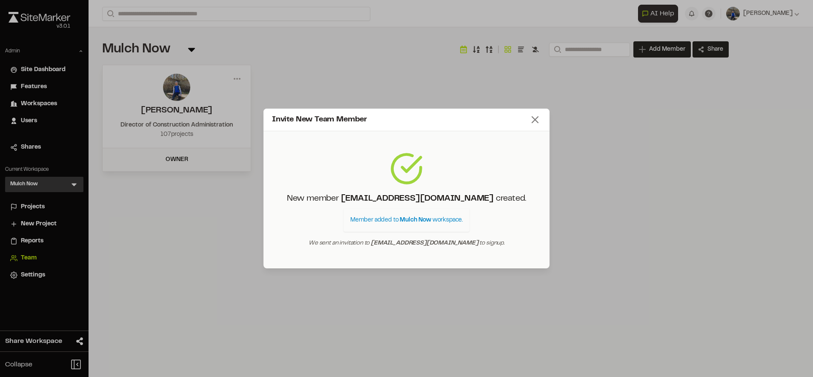
click at [537, 118] on icon at bounding box center [535, 120] width 12 height 12
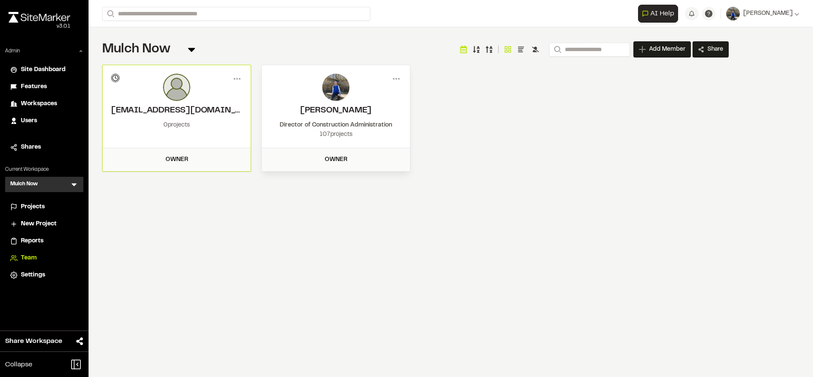
click at [376, 281] on div "**********" at bounding box center [451, 188] width 724 height 377
